Goal: Information Seeking & Learning: Learn about a topic

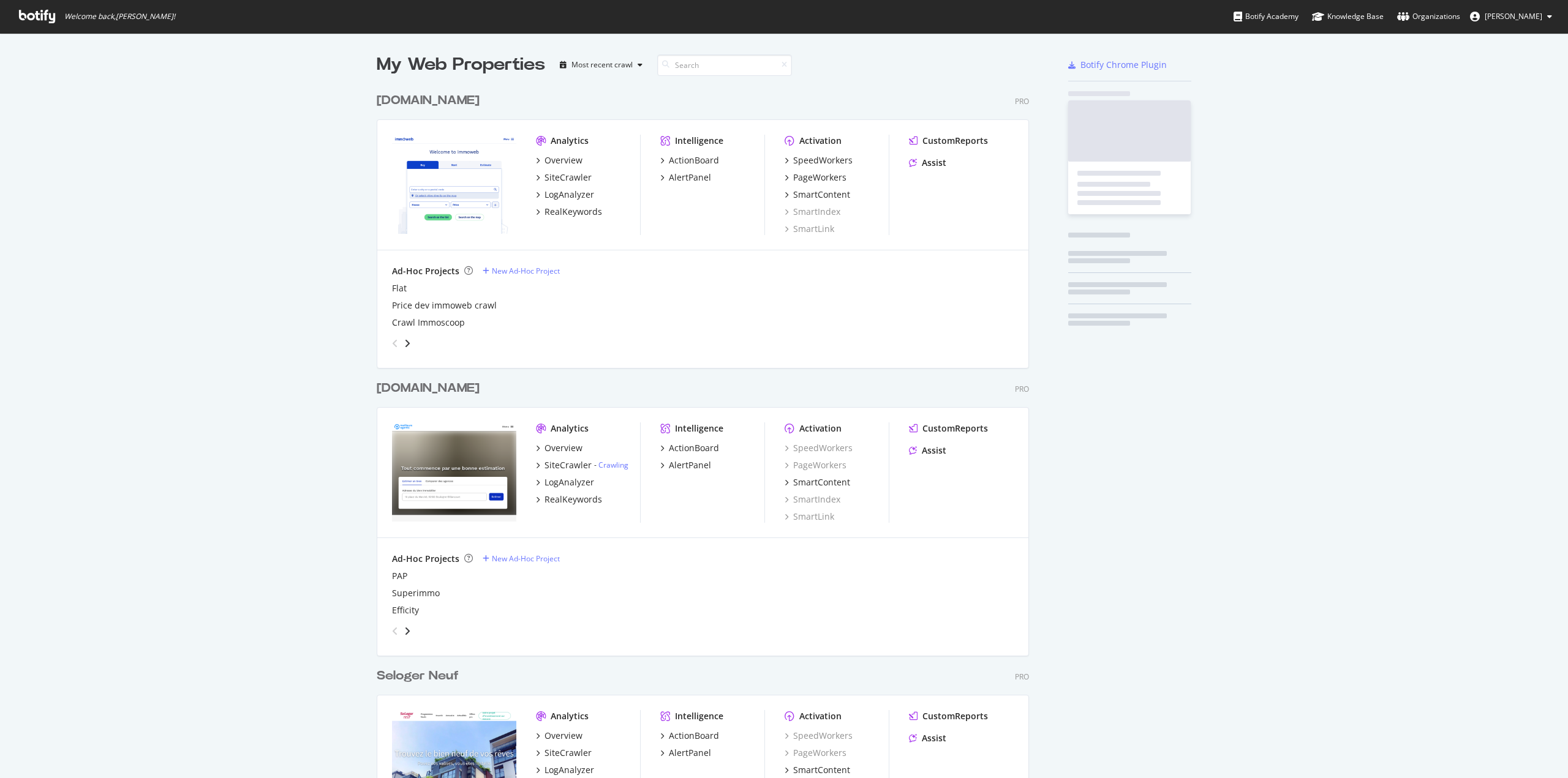
scroll to position [3459, 653]
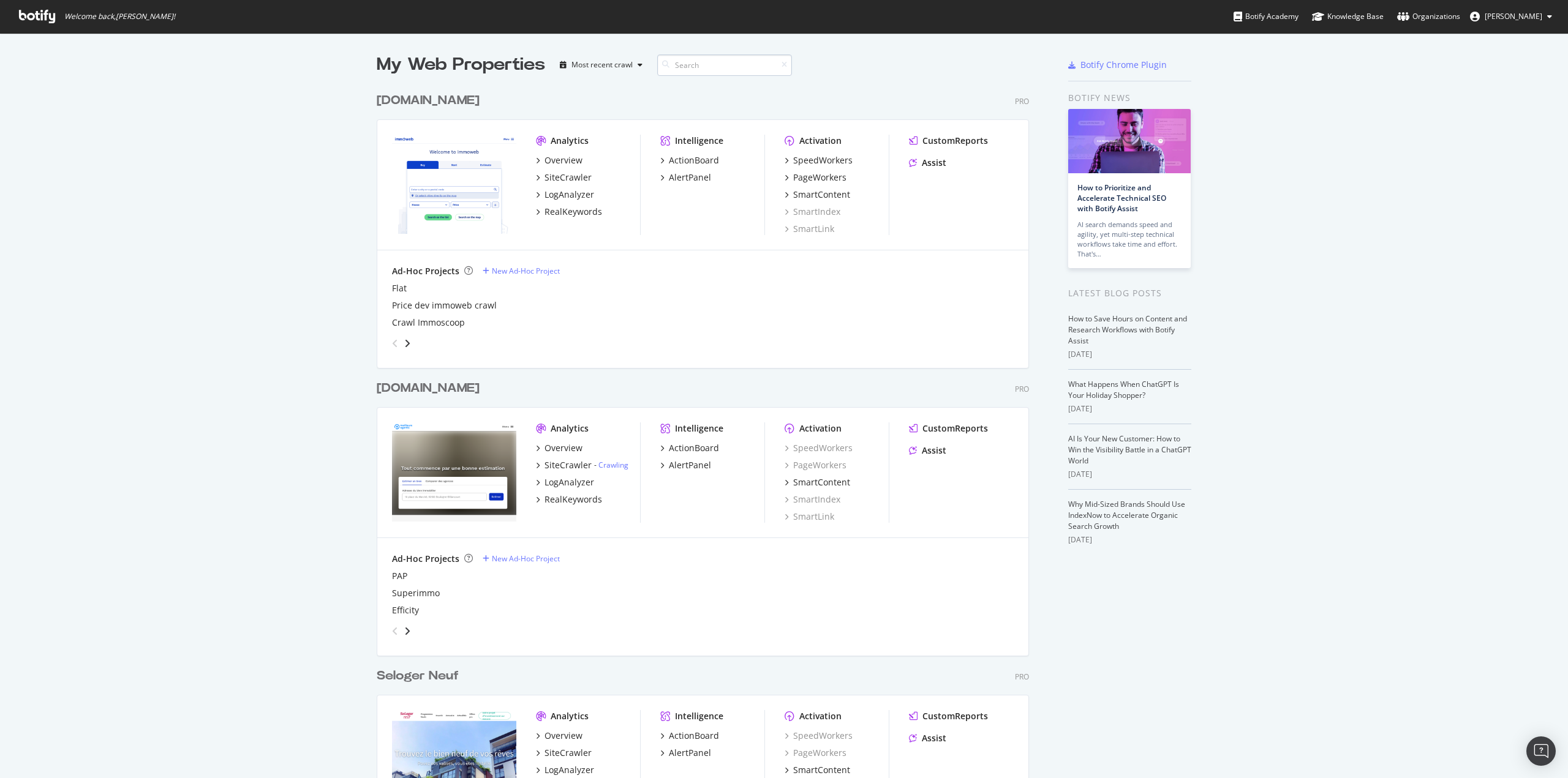
click at [695, 68] on input at bounding box center [724, 65] width 135 height 21
type input "immowelt"
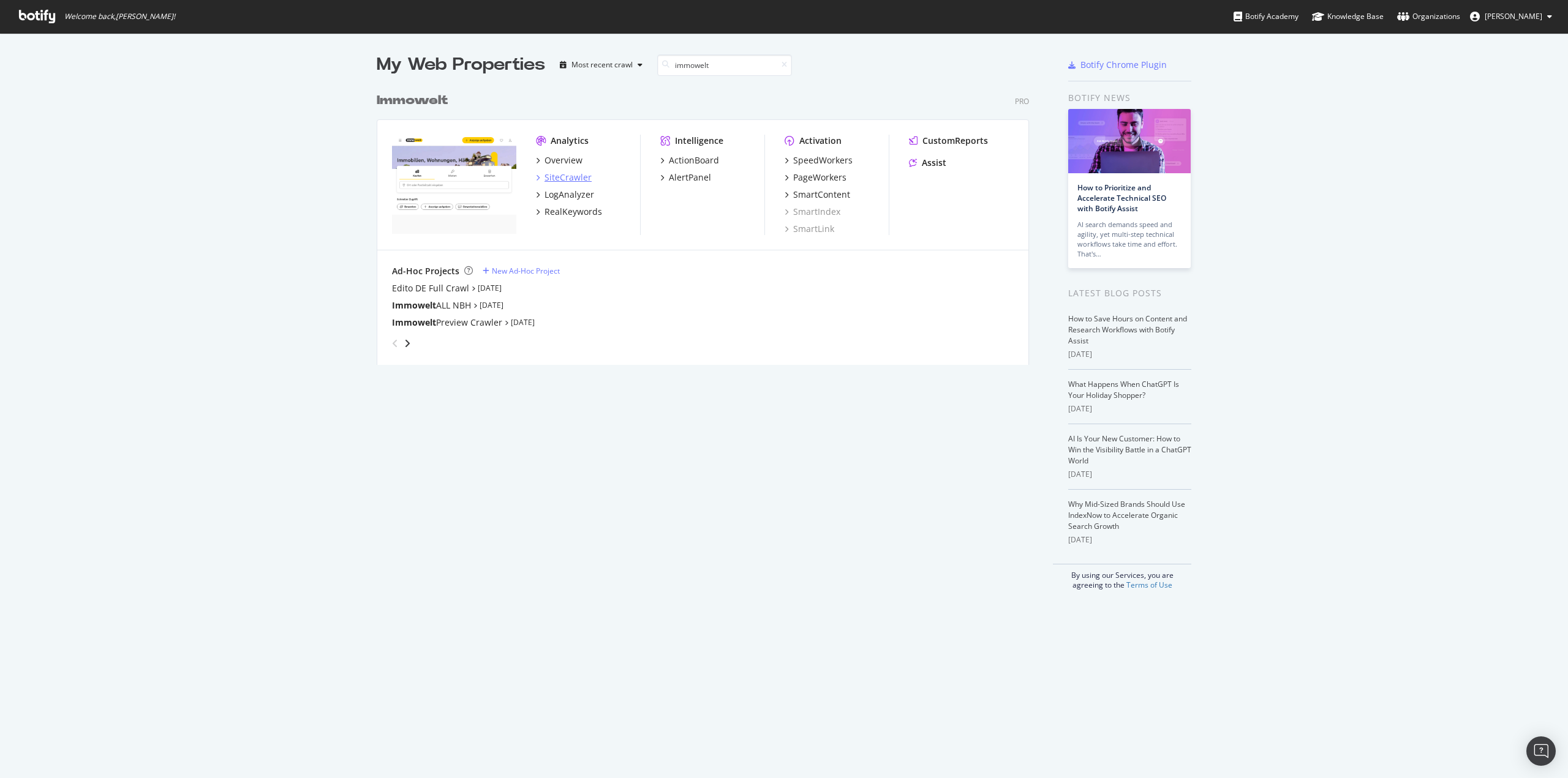
click at [558, 180] on div "SiteCrawler" at bounding box center [568, 178] width 47 height 13
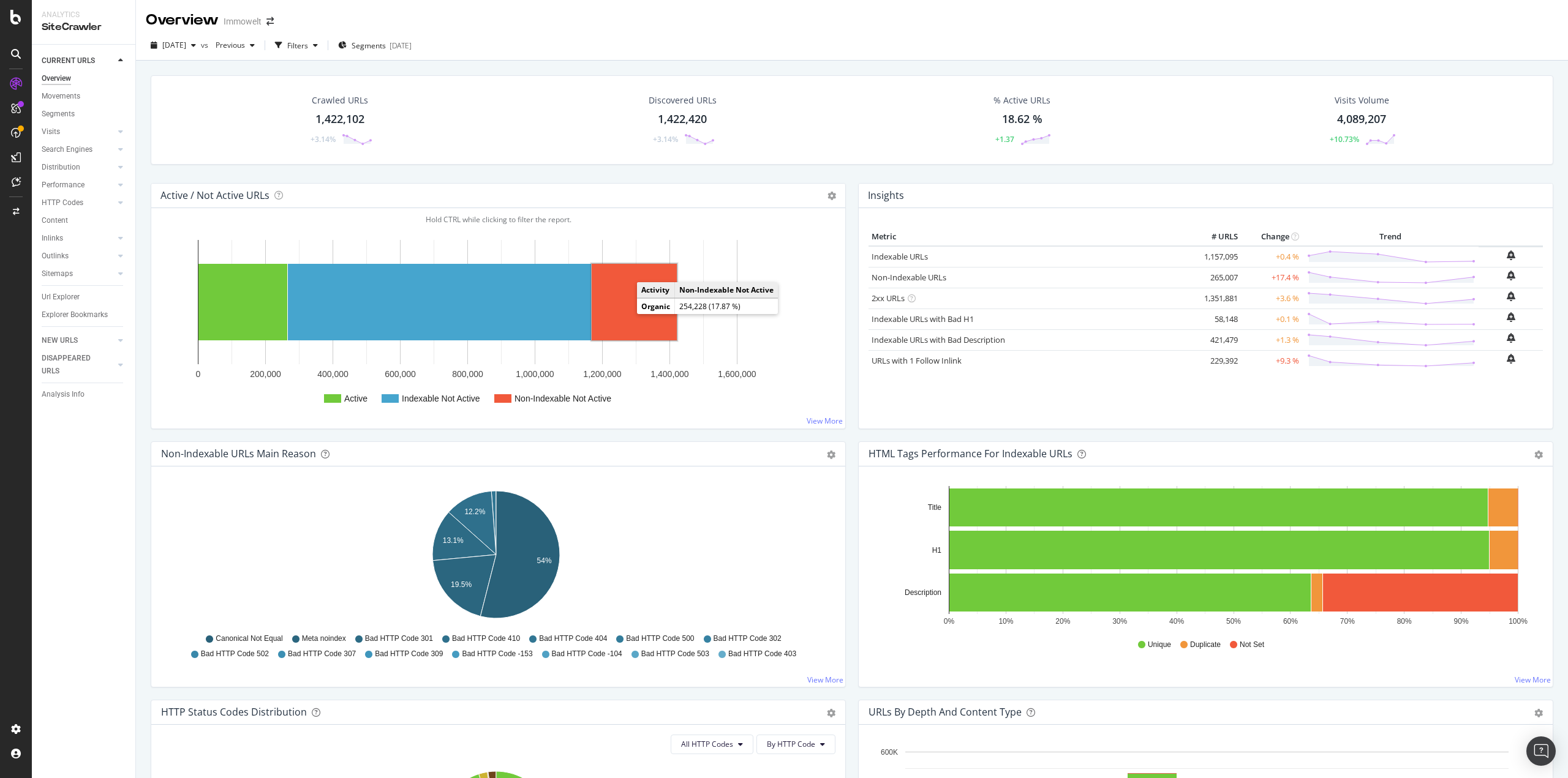
click at [629, 314] on rect "A chart." at bounding box center [634, 301] width 85 height 76
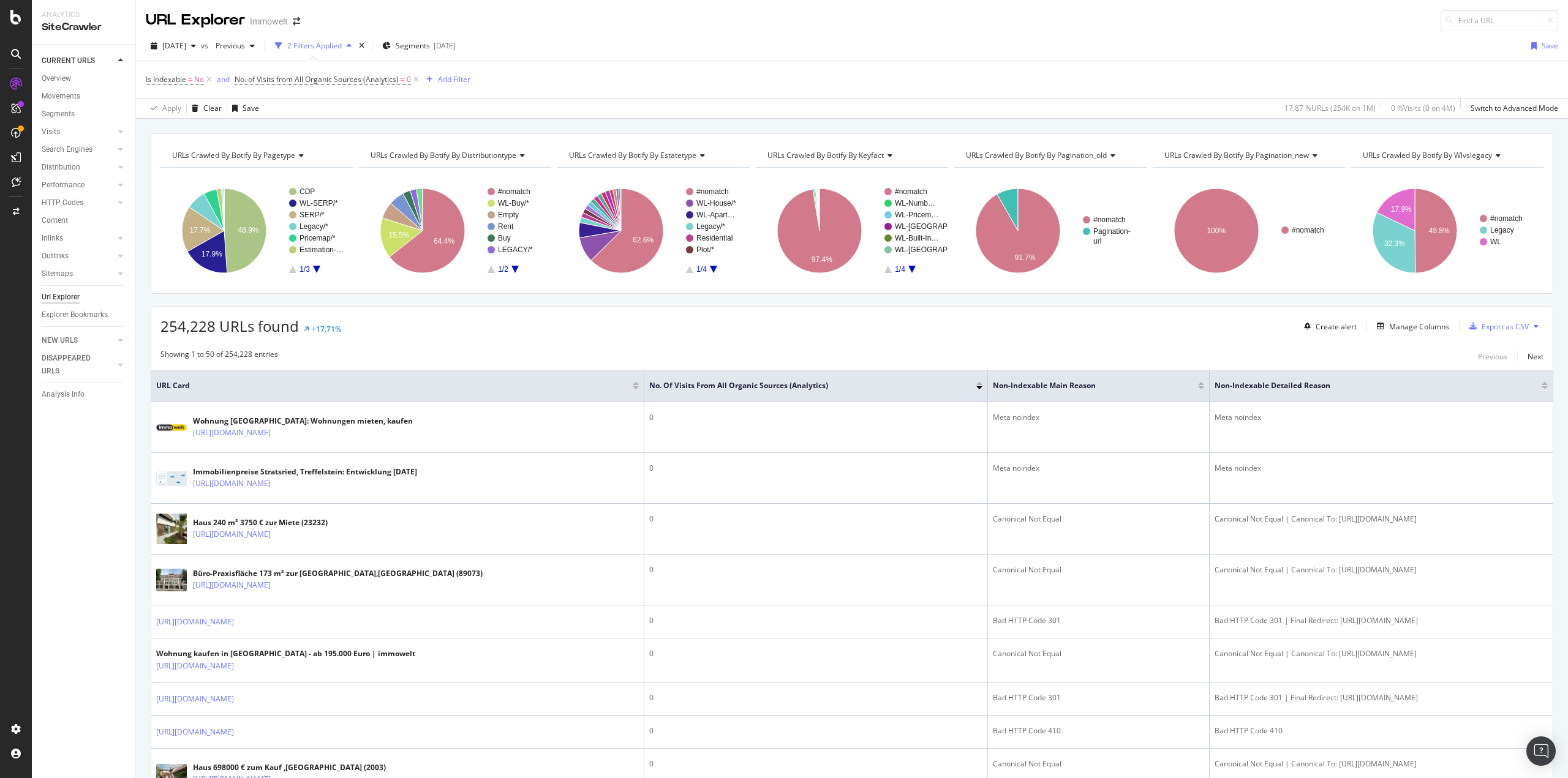
click at [63, 18] on div "Analytics" at bounding box center [83, 14] width 84 height 10
